Goal: Navigation & Orientation: Understand site structure

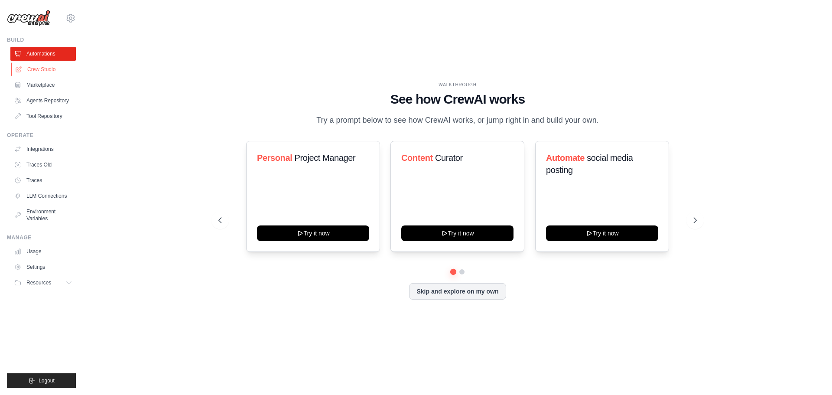
click at [32, 66] on link "Crew Studio" at bounding box center [43, 69] width 65 height 14
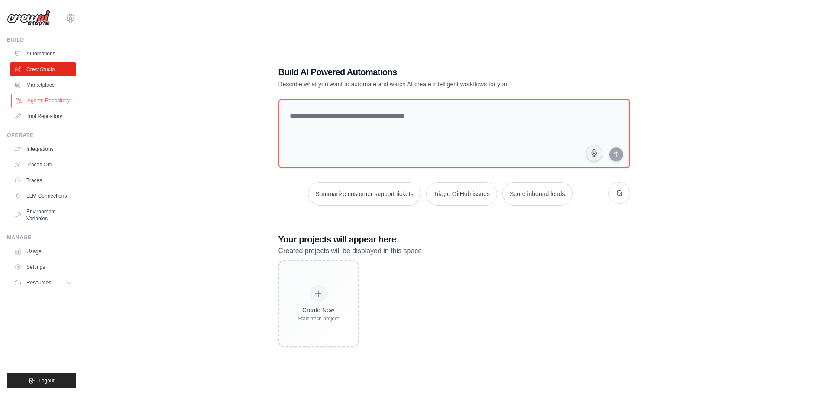
click at [49, 100] on link "Agents Repository" at bounding box center [43, 101] width 65 height 14
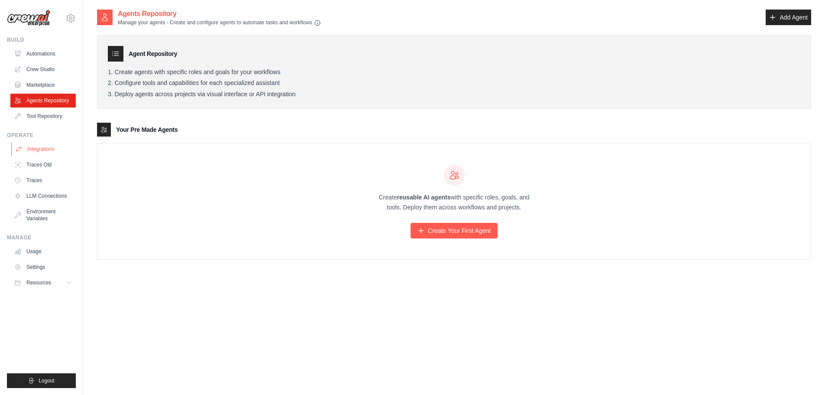
click at [59, 148] on link "Integrations" at bounding box center [43, 149] width 65 height 14
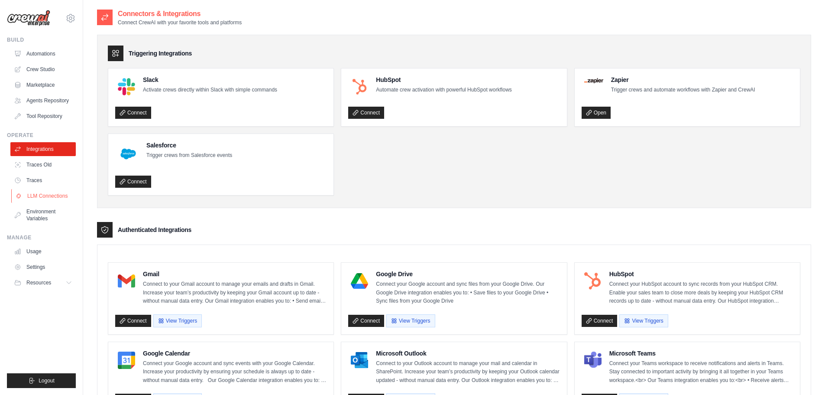
click at [51, 197] on link "LLM Connections" at bounding box center [43, 196] width 65 height 14
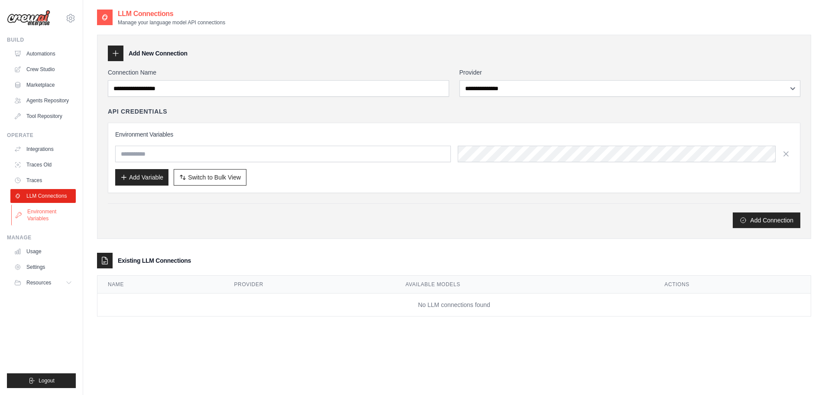
click at [51, 219] on link "Environment Variables" at bounding box center [43, 214] width 65 height 21
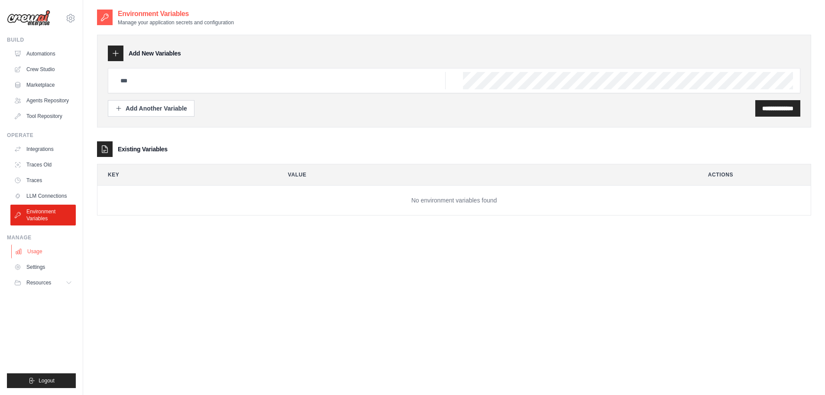
click at [45, 254] on link "Usage" at bounding box center [43, 251] width 65 height 14
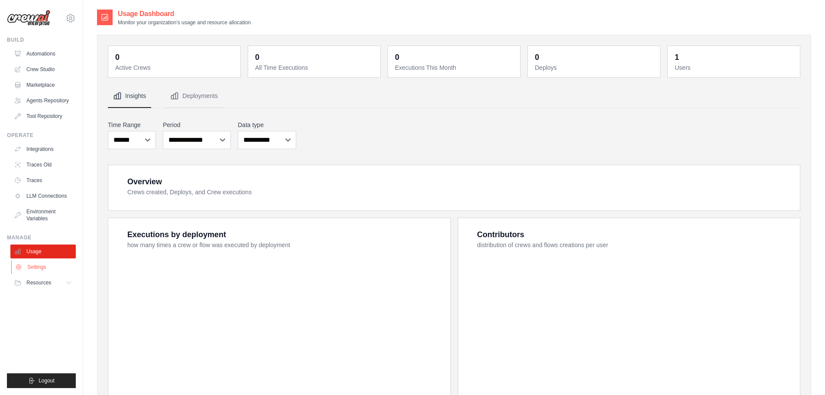
click at [44, 268] on link "Settings" at bounding box center [43, 267] width 65 height 14
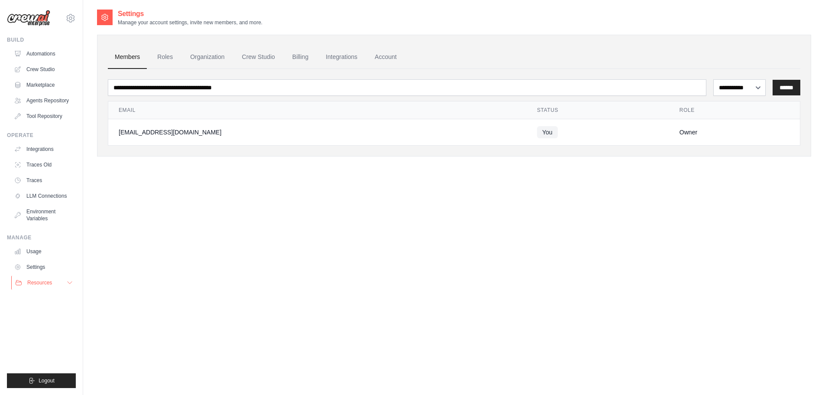
click at [49, 285] on span "Resources" at bounding box center [39, 282] width 25 height 7
click at [47, 300] on span "Documentation" at bounding box center [48, 297] width 35 height 7
